Goal: Transaction & Acquisition: Purchase product/service

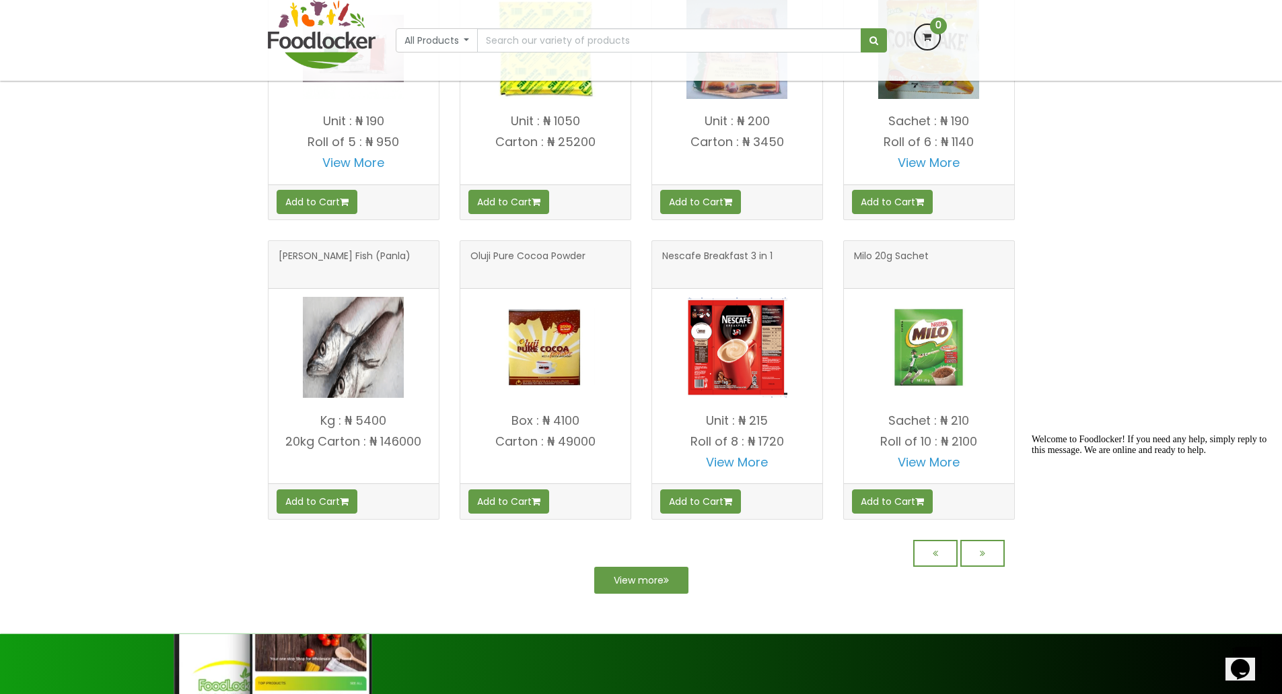
scroll to position [943, 0]
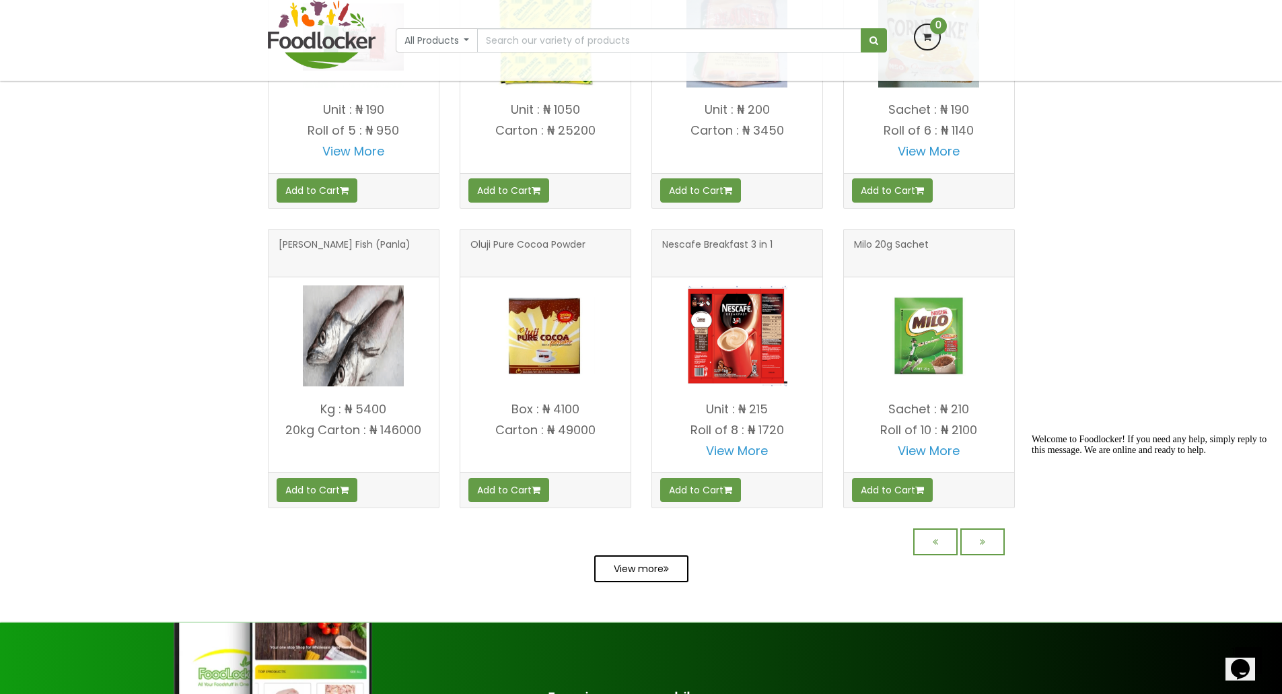
click at [618, 577] on link "View more" at bounding box center [641, 568] width 94 height 27
click at [642, 579] on link "View more" at bounding box center [641, 568] width 94 height 27
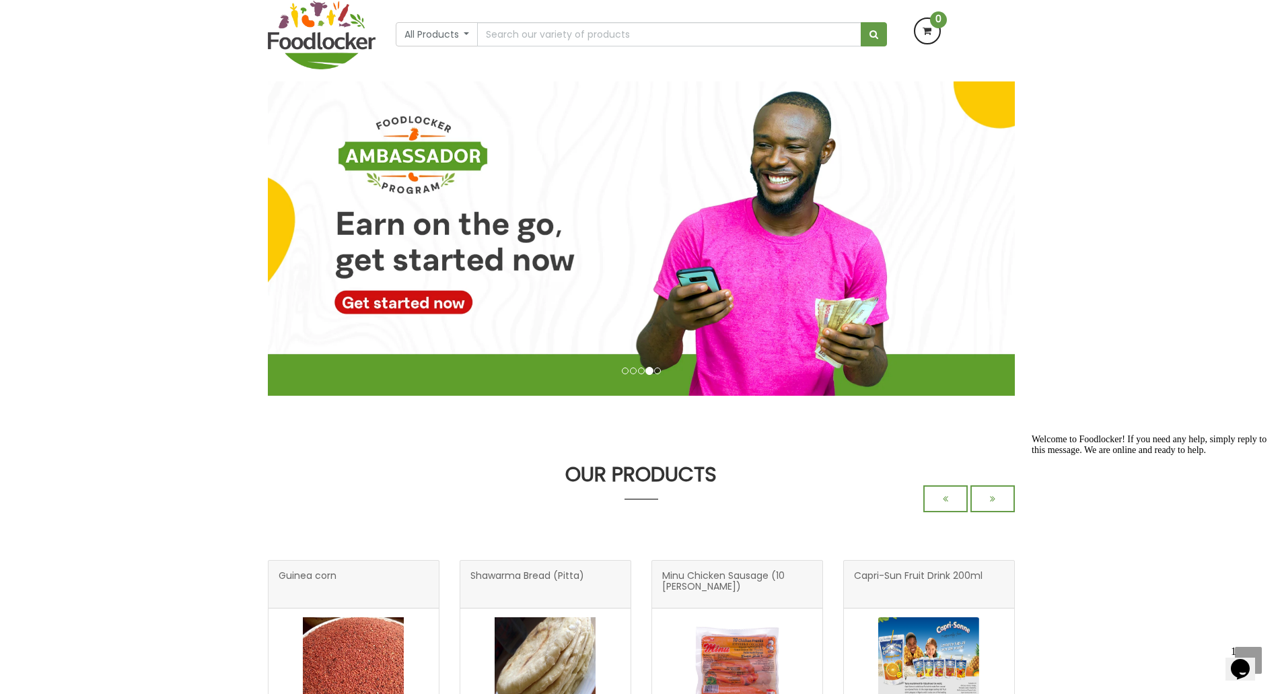
scroll to position [0, 0]
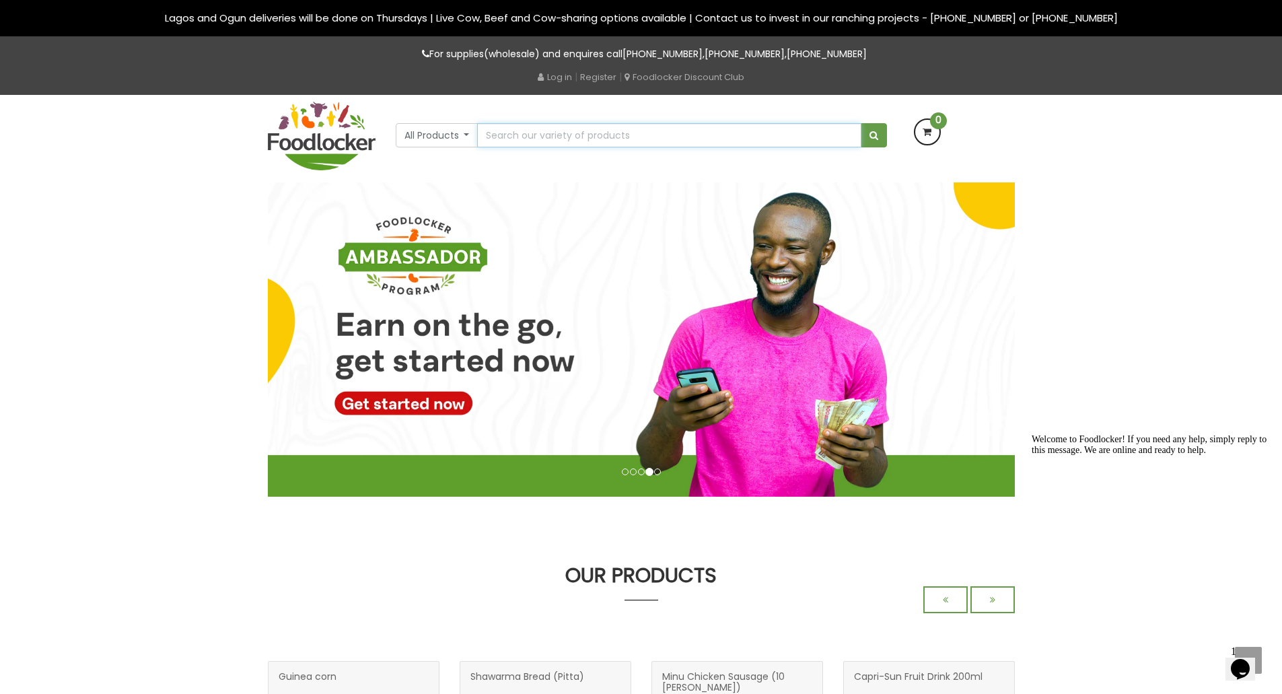
click at [731, 137] on input "text" at bounding box center [669, 135] width 384 height 24
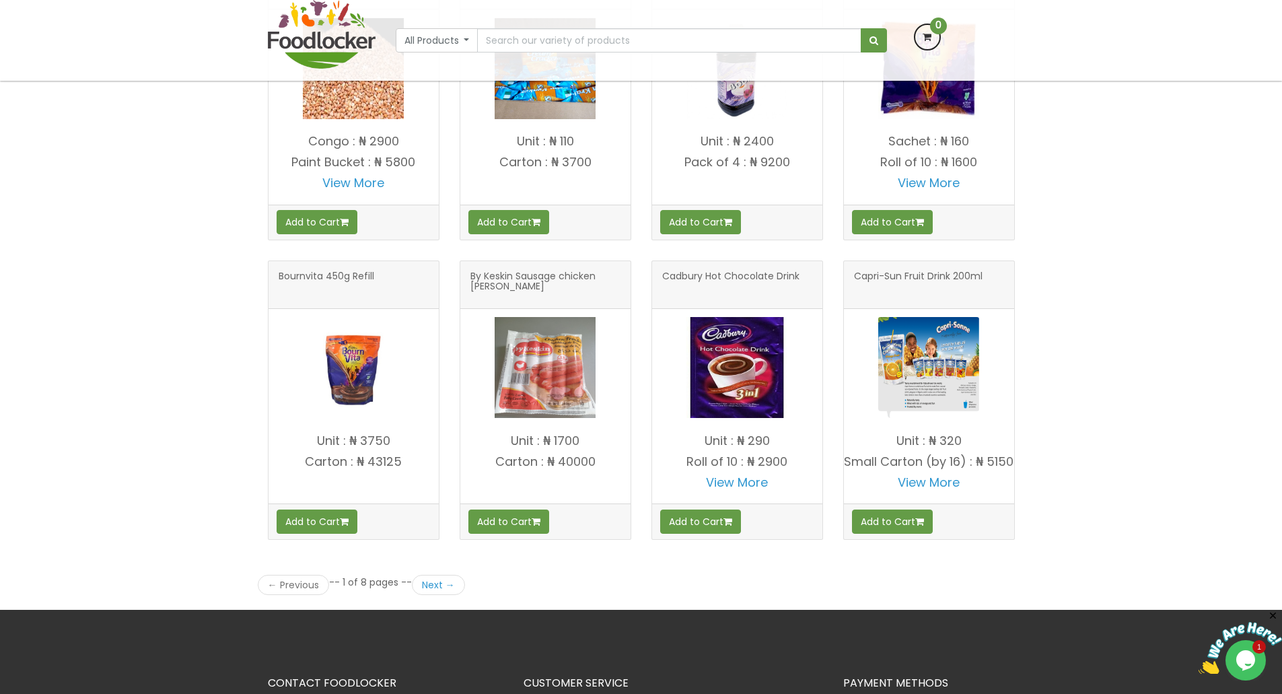
scroll to position [1606, 0]
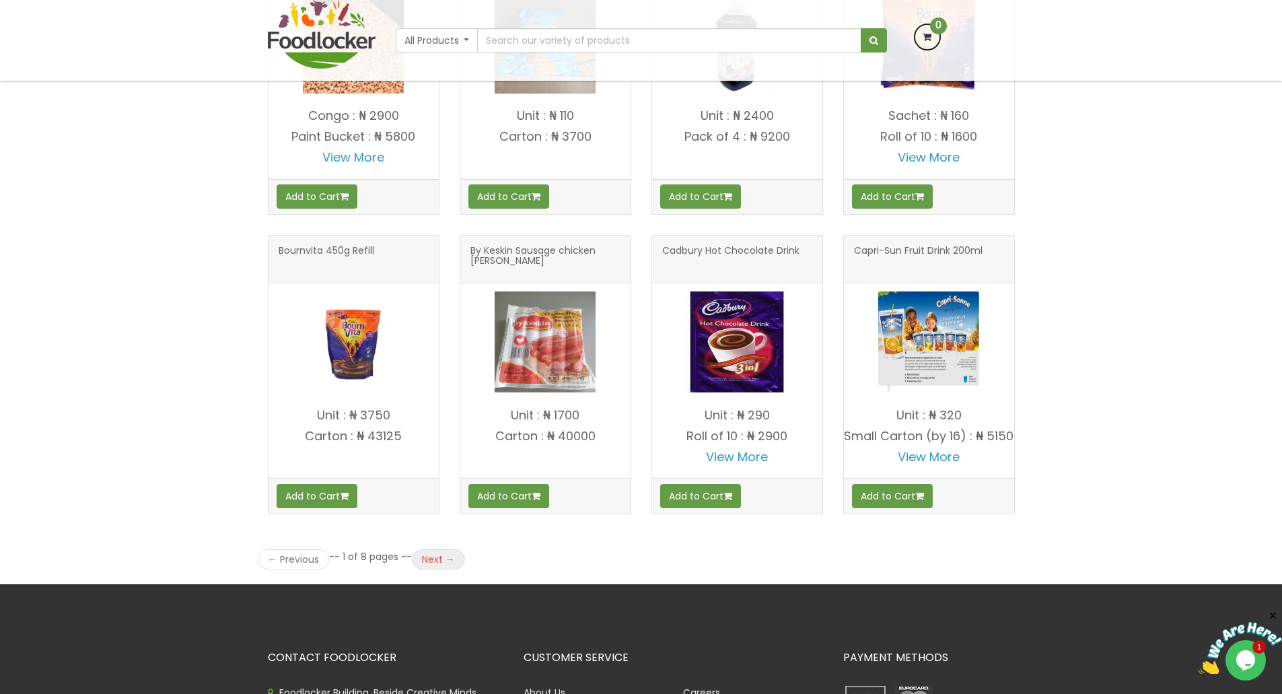
click at [435, 569] on link "Next →" at bounding box center [438, 559] width 53 height 20
click at [565, 35] on input "text" at bounding box center [669, 40] width 384 height 24
type input "tin milk"
click at [861, 28] on button "submit" at bounding box center [874, 40] width 26 height 24
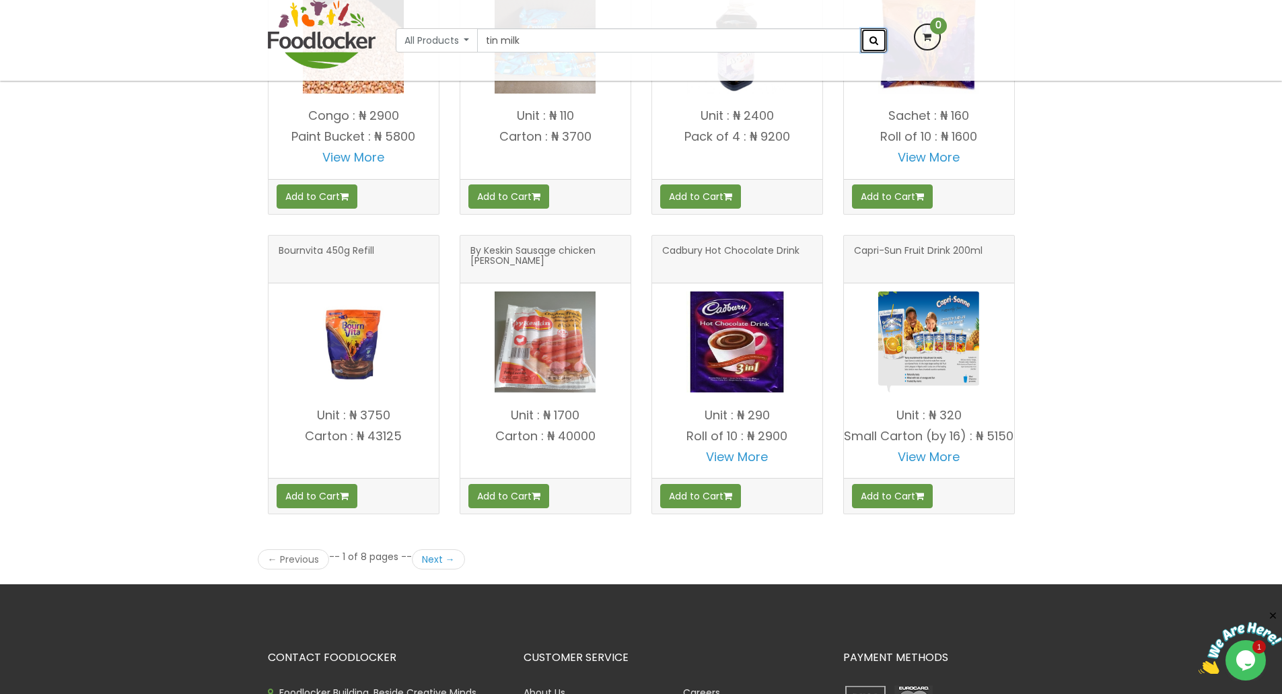
click at [872, 42] on span "submit" at bounding box center [873, 40] width 9 height 9
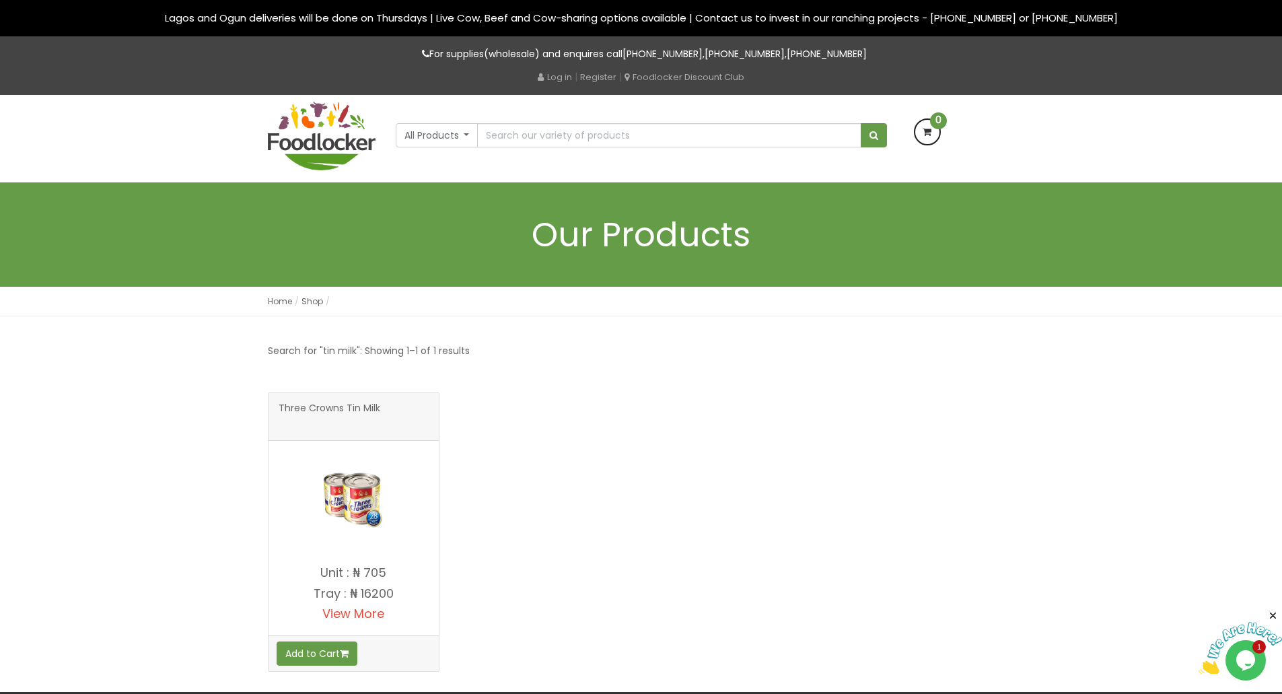
click at [361, 615] on link "View More" at bounding box center [353, 613] width 62 height 17
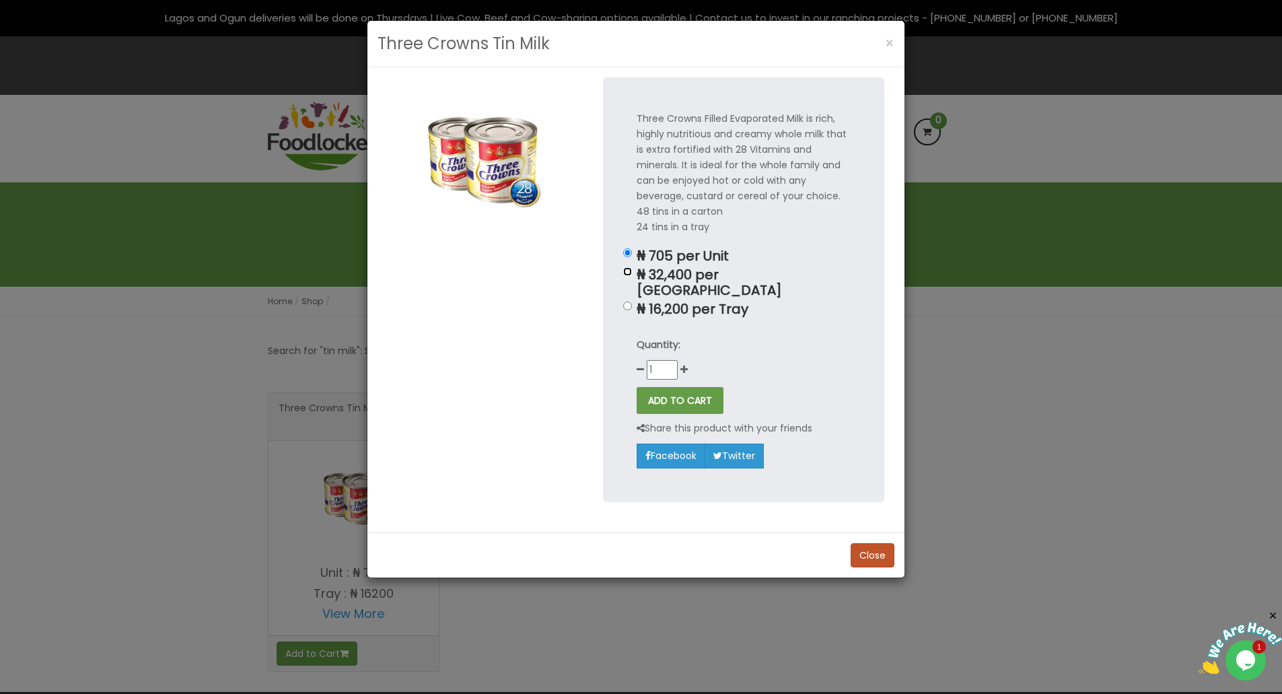
click at [627, 272] on input "₦ 32,400 per Carton" at bounding box center [627, 271] width 9 height 9
radio input "true"
click at [688, 388] on button "ADD TO CART" at bounding box center [680, 400] width 87 height 27
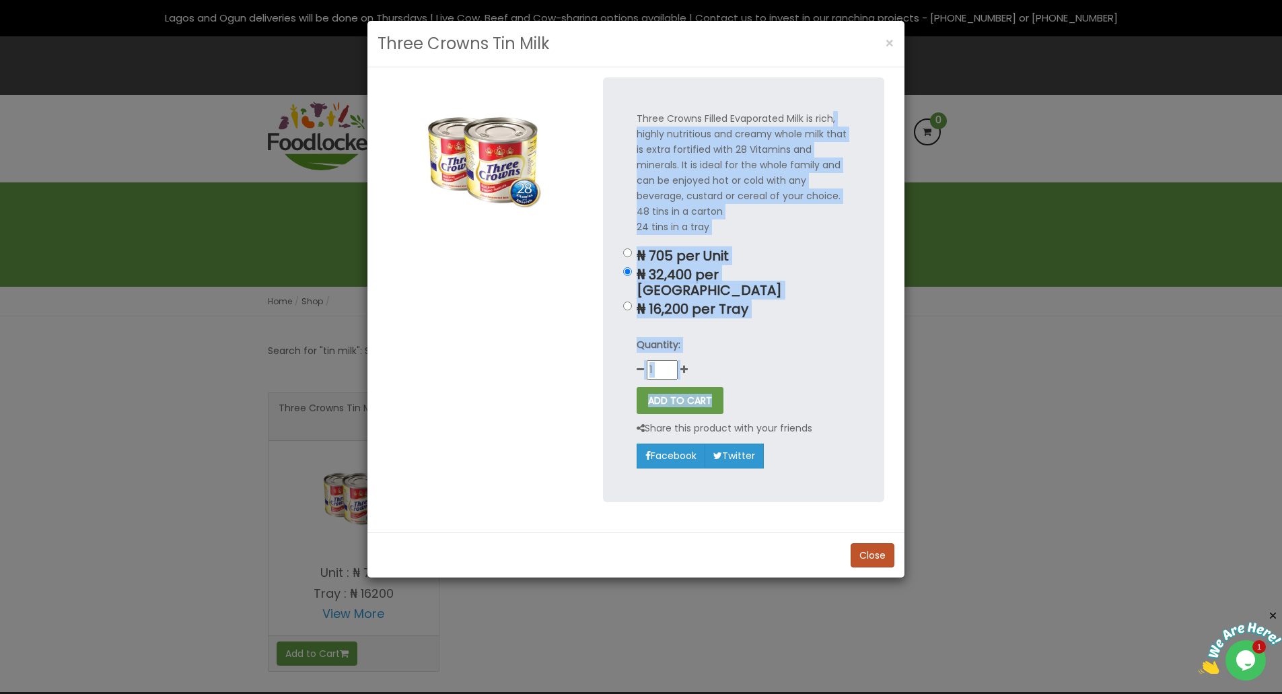
drag, startPoint x: 839, startPoint y: 384, endPoint x: 833, endPoint y: 116, distance: 268.5
click at [833, 116] on div "Three Crowns Filled Evaporated Milk is rich, highly nutritious and creamy whole…" at bounding box center [743, 289] width 281 height 424
click at [893, 41] on span "×" at bounding box center [889, 44] width 9 height 20
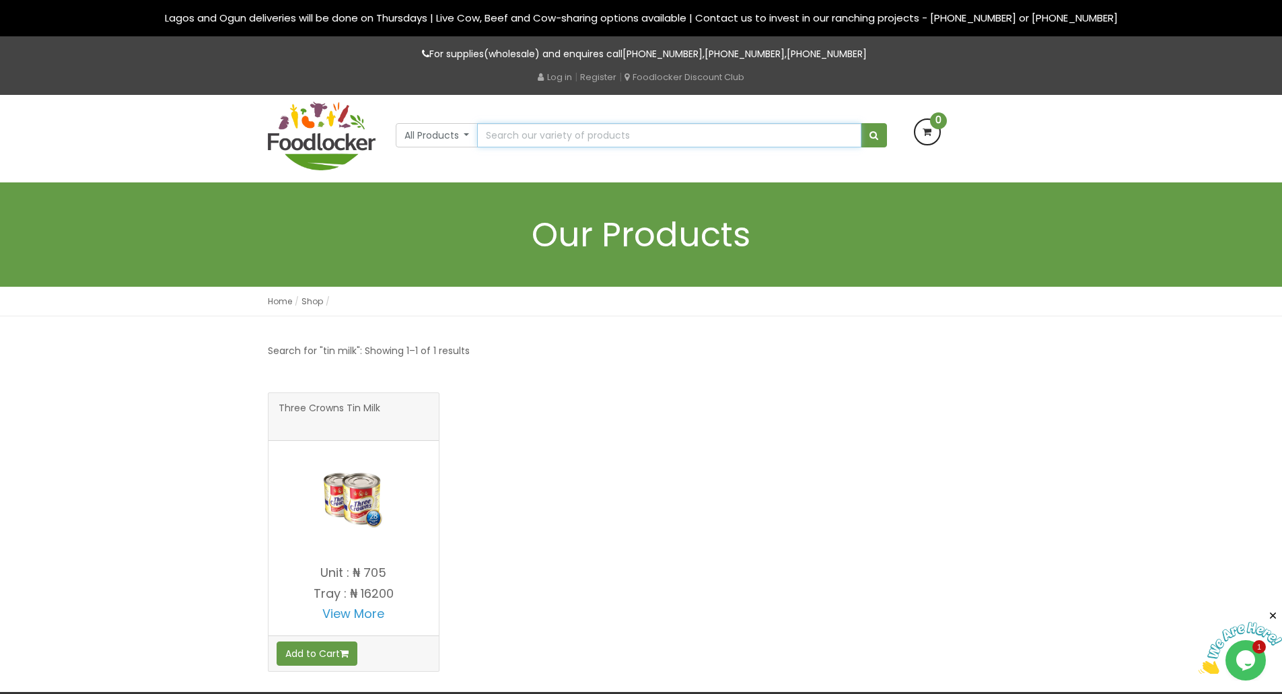
click at [607, 137] on input "text" at bounding box center [669, 135] width 384 height 24
type input "milk"
click at [861, 123] on button "submit" at bounding box center [874, 135] width 26 height 24
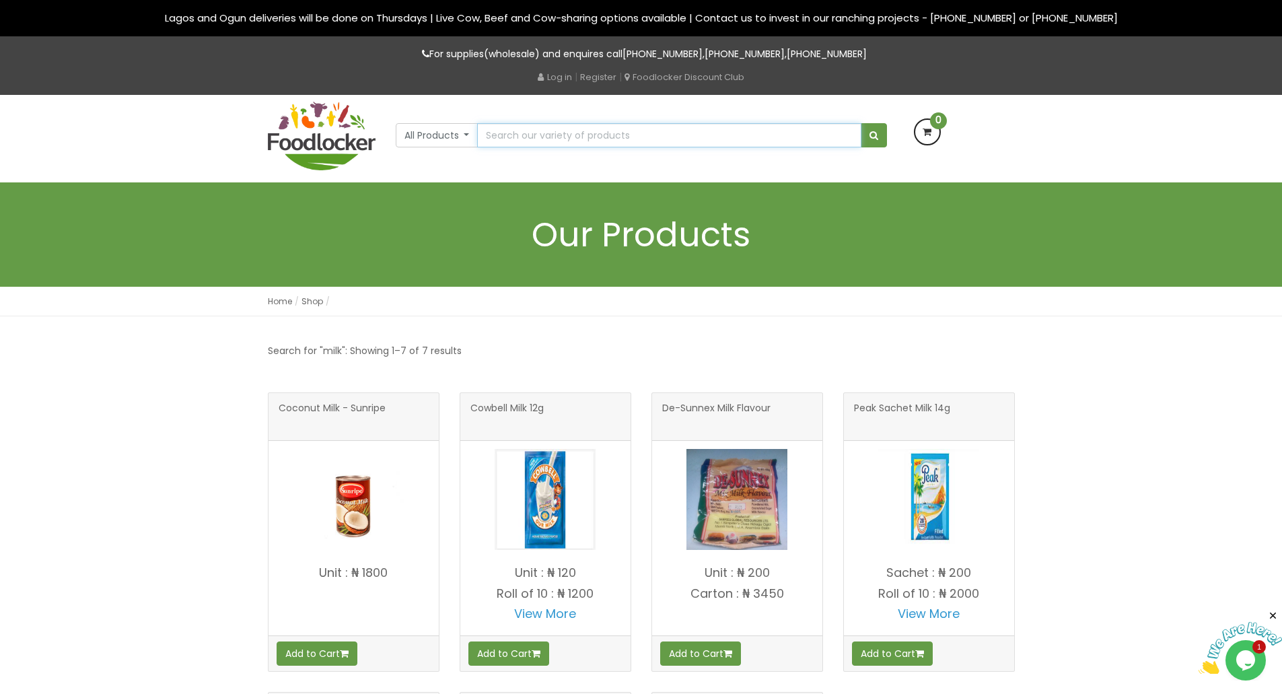
click at [702, 141] on input "text" at bounding box center [669, 135] width 384 height 24
type input "milo"
click at [861, 123] on button "submit" at bounding box center [874, 135] width 26 height 24
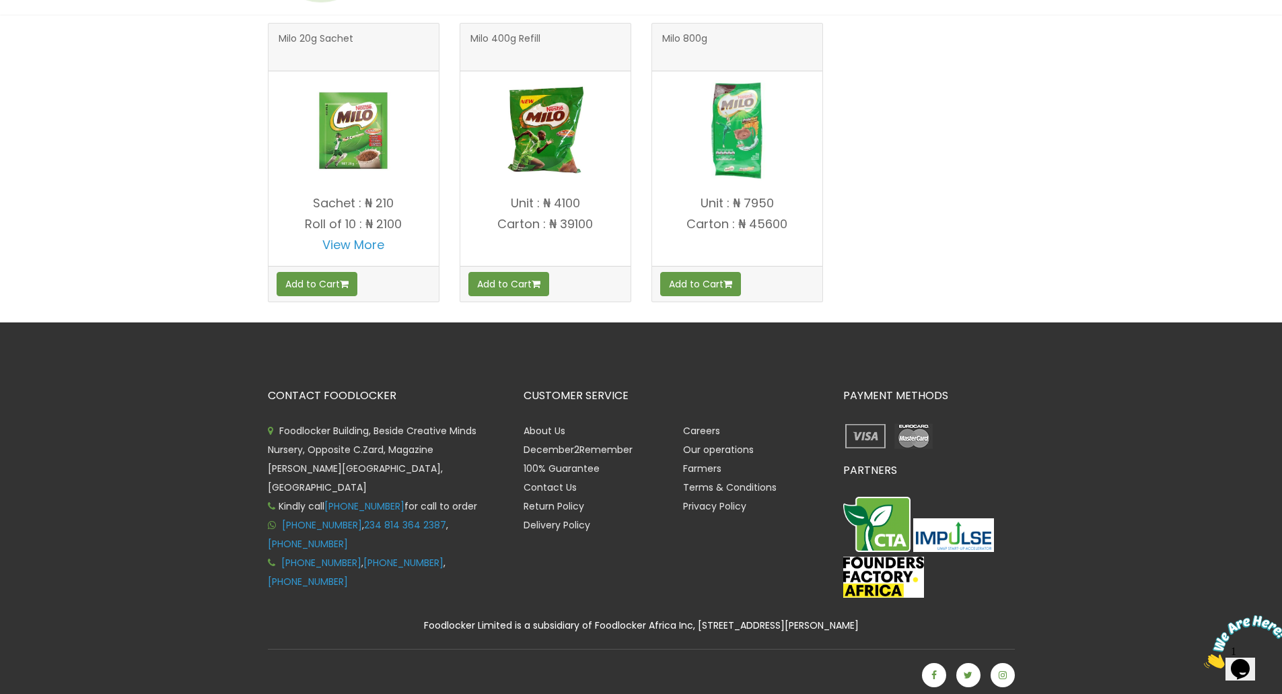
scroll to position [289, 0]
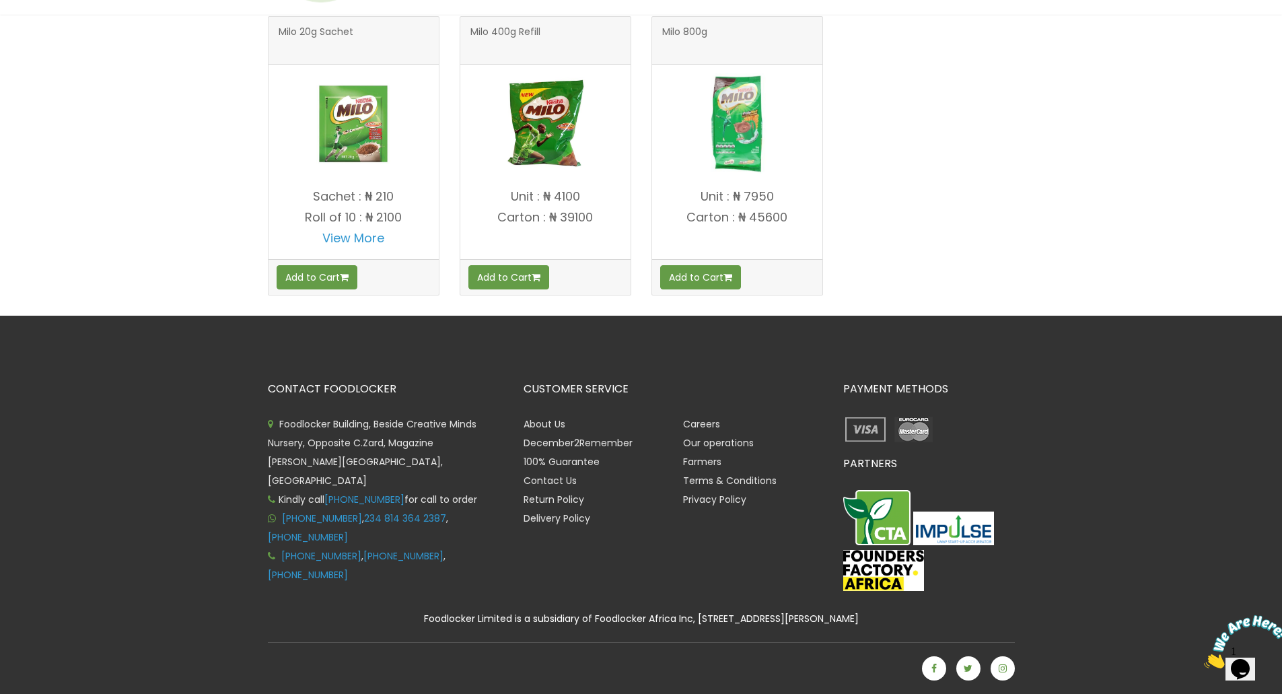
drag, startPoint x: 1285, startPoint y: 688, endPoint x: 42, endPoint y: 30, distance: 1406.2
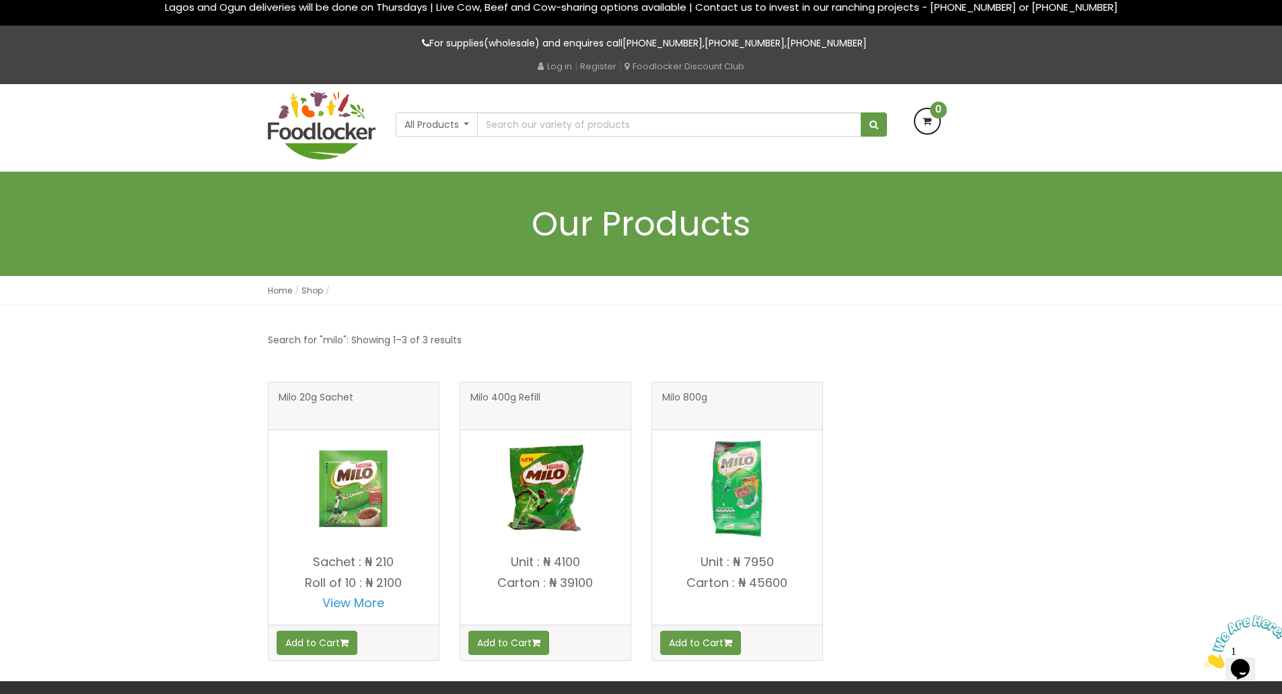
scroll to position [0, 0]
